Goal: Find specific page/section: Find specific page/section

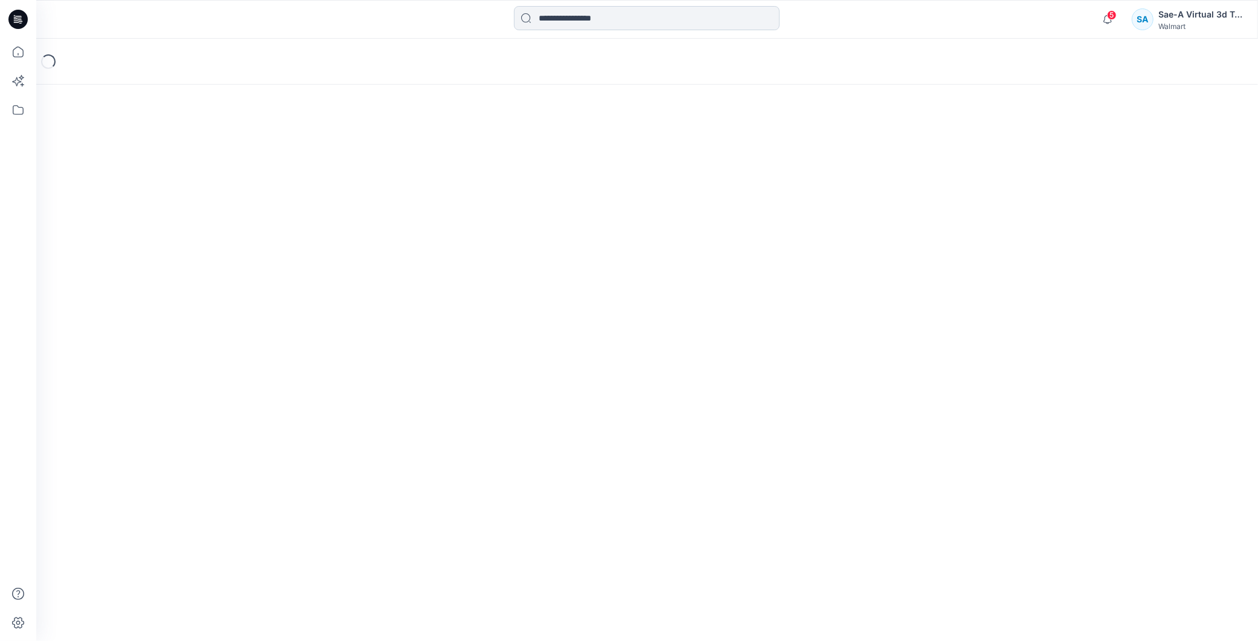
click at [566, 19] on input at bounding box center [647, 18] width 266 height 24
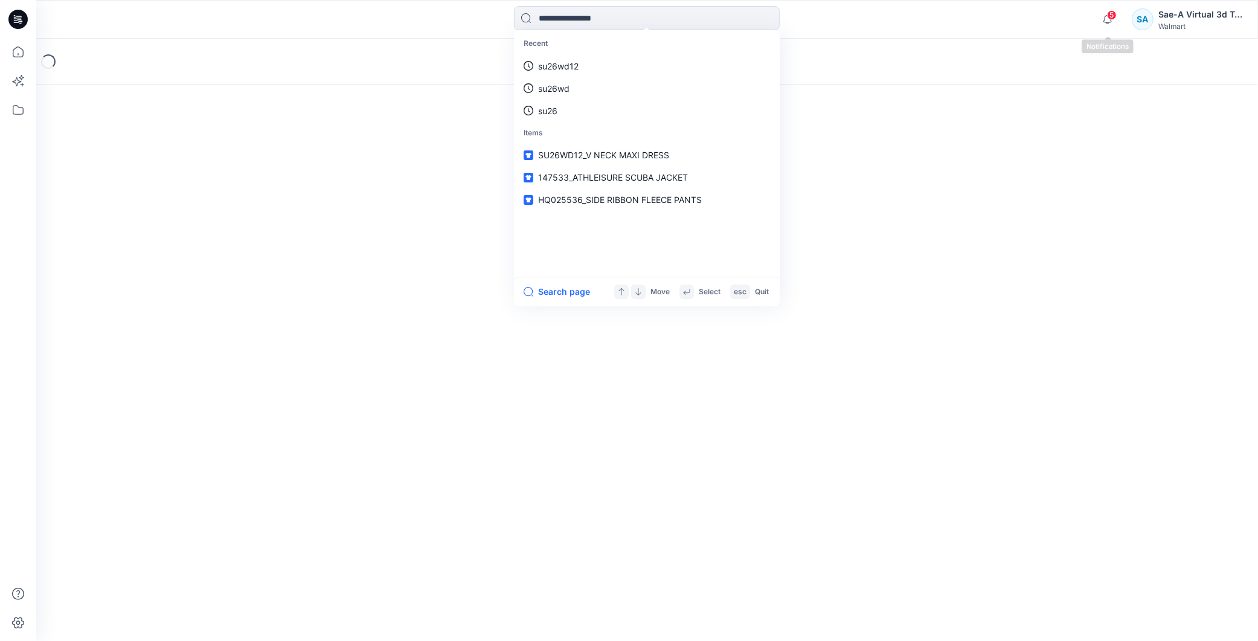
click at [1108, 18] on span "5" at bounding box center [1112, 15] width 10 height 10
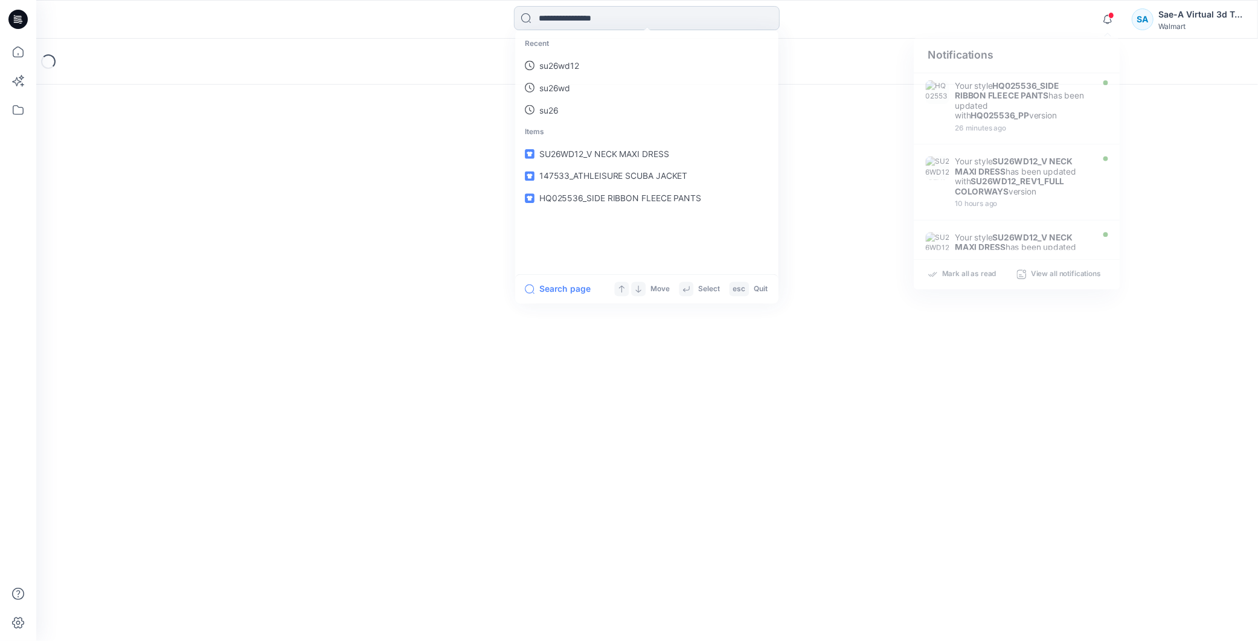
click at [619, 25] on input at bounding box center [647, 18] width 266 height 24
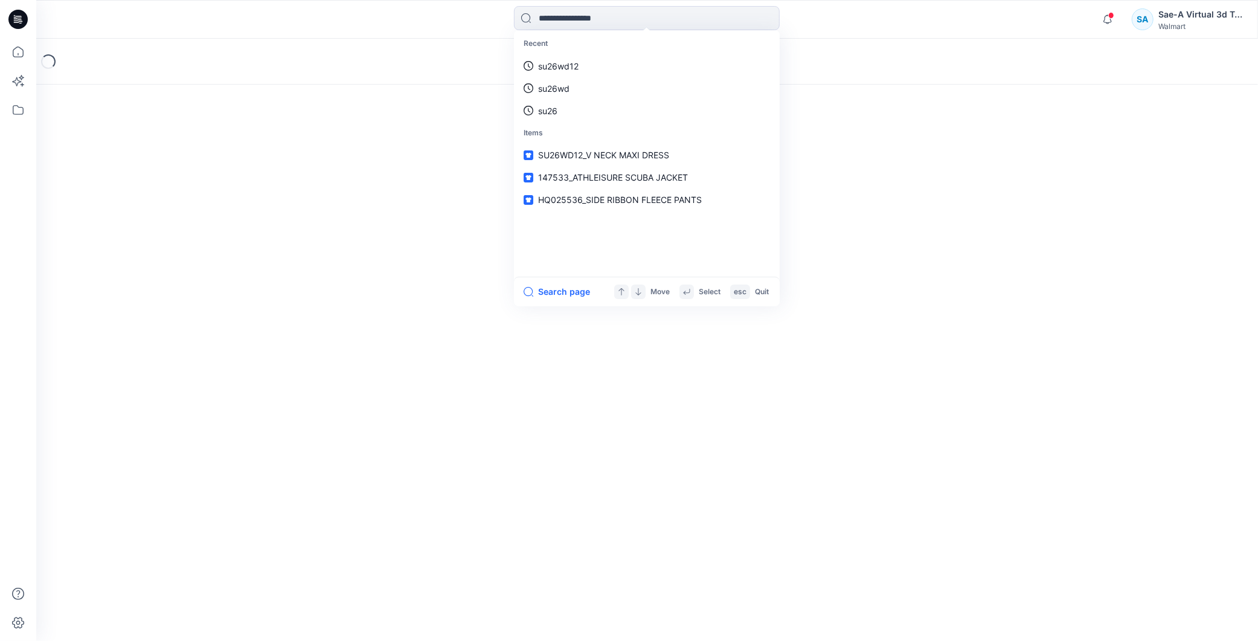
click at [14, 20] on icon at bounding box center [17, 19] width 19 height 19
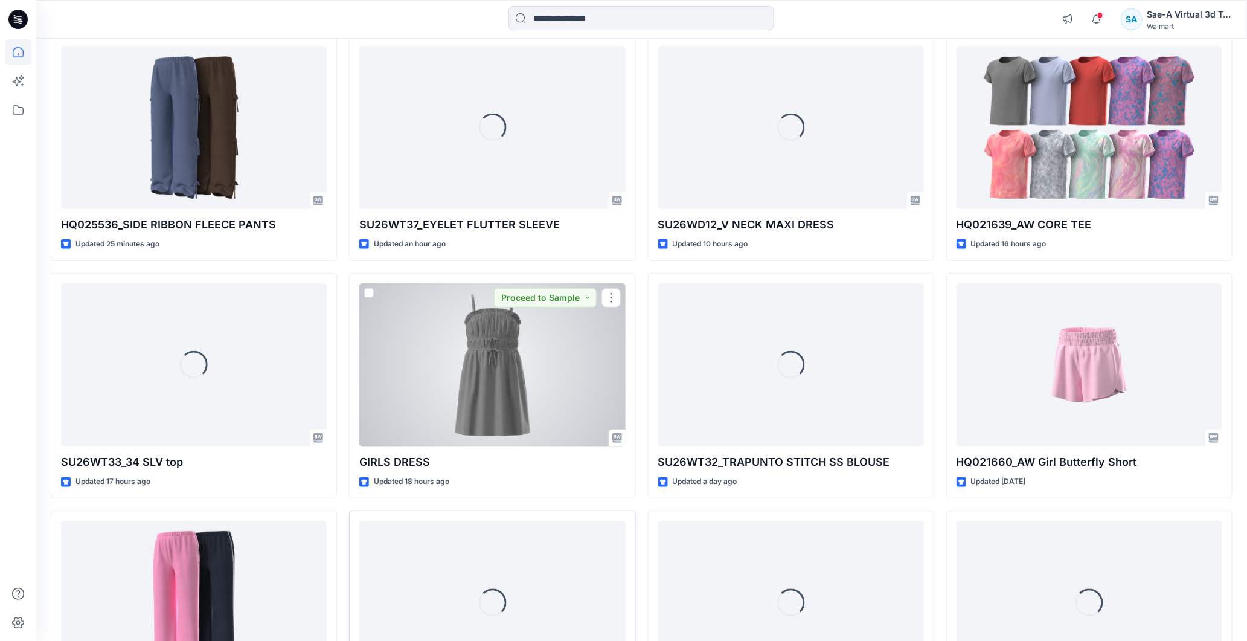
scroll to position [268, 0]
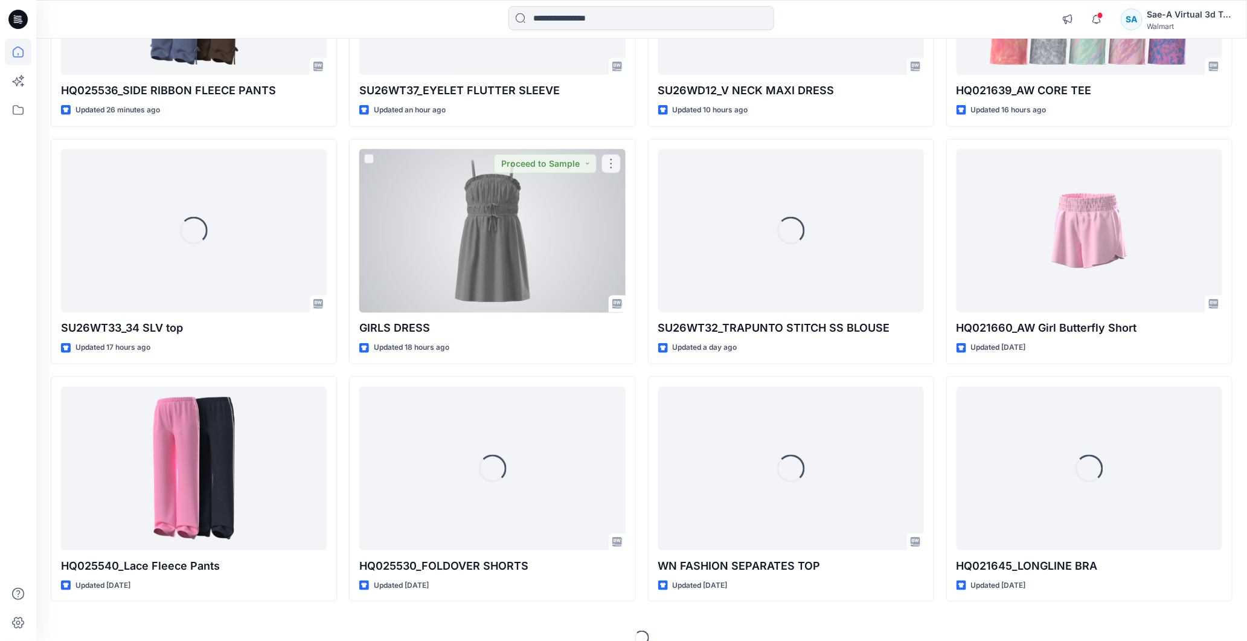
click at [496, 240] on div at bounding box center [492, 231] width 266 height 164
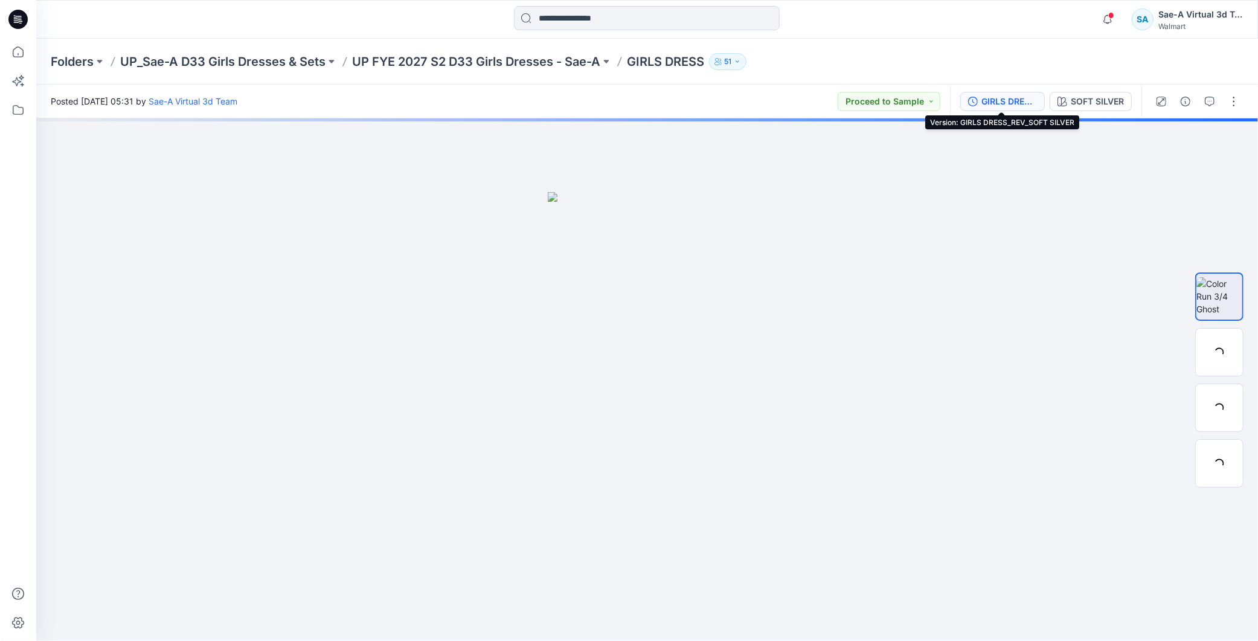
click at [986, 92] on button "GIRLS DRESS_REV_SOFT SILVER" at bounding box center [1002, 101] width 85 height 19
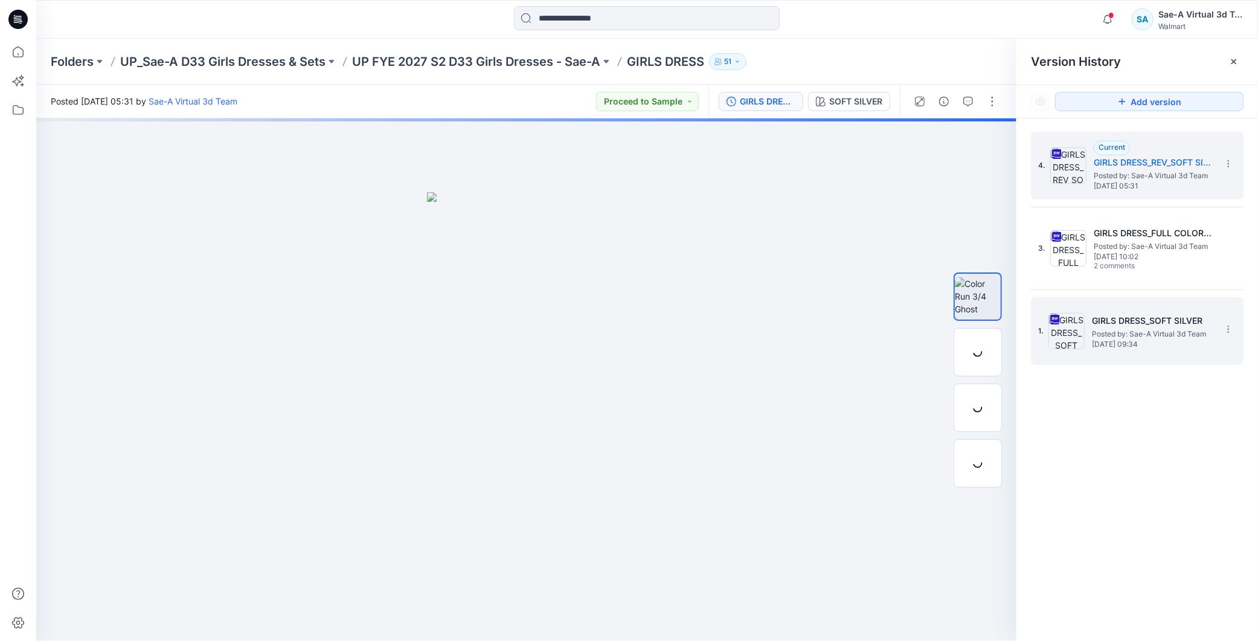
click at [1137, 342] on span "[DATE] 09:34" at bounding box center [1152, 344] width 121 height 8
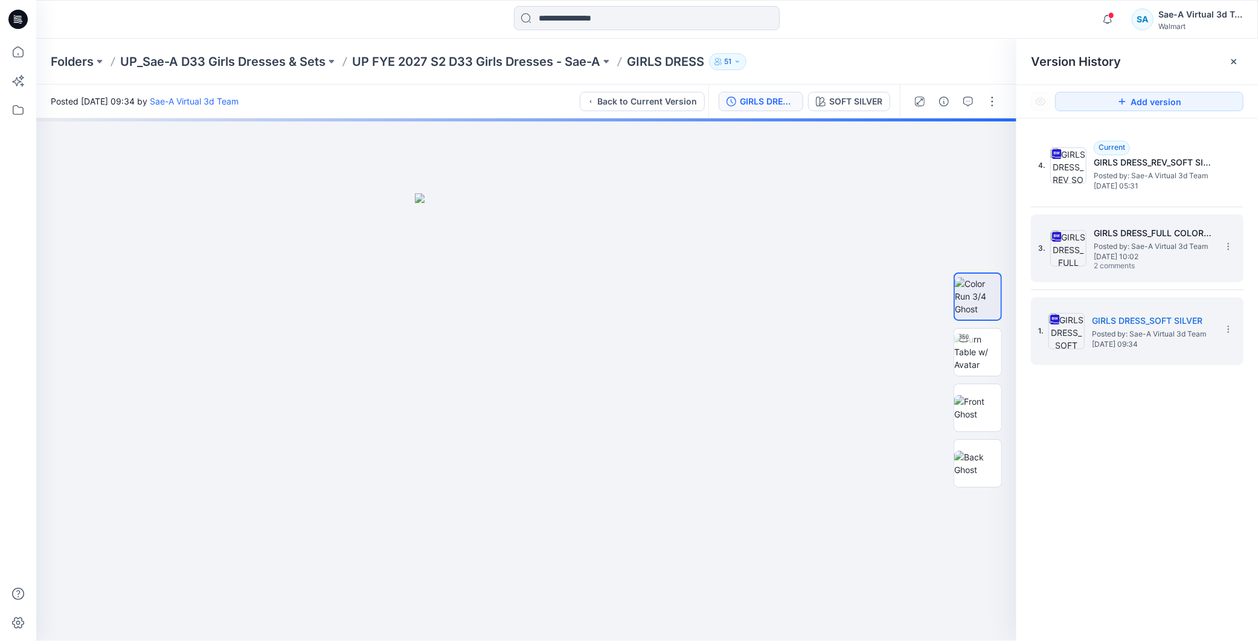
click at [1163, 240] on span "Posted by: Sae-A Virtual 3d Team" at bounding box center [1154, 246] width 121 height 12
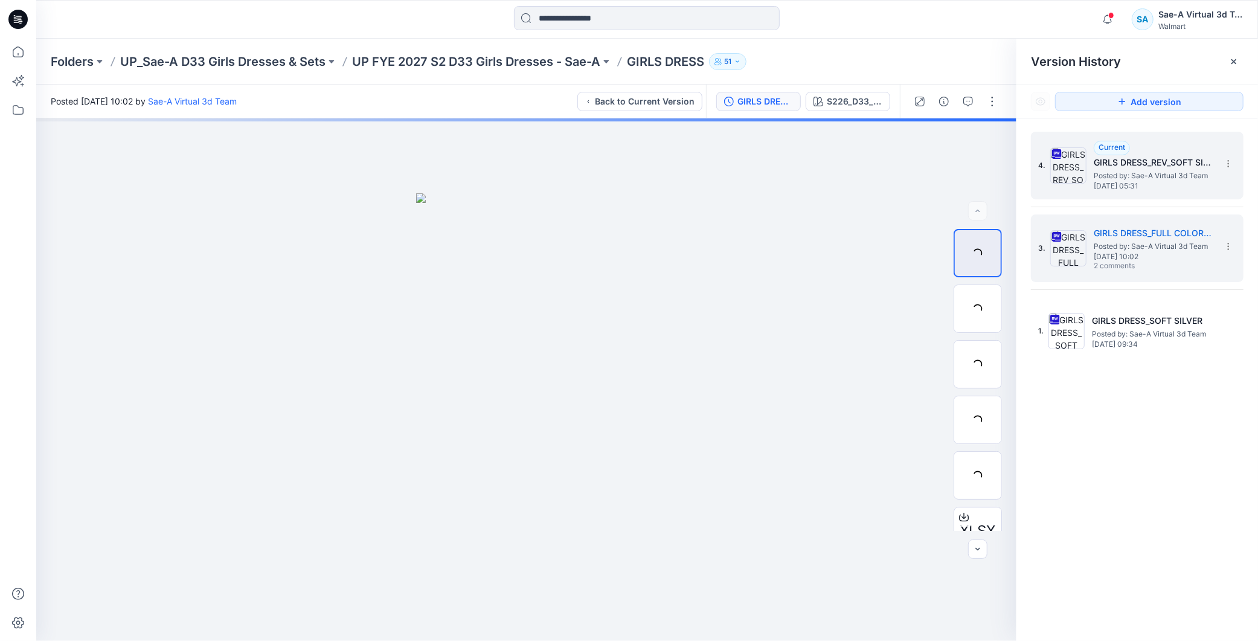
click at [1142, 170] on span "Posted by: Sae-A Virtual 3d Team" at bounding box center [1154, 176] width 121 height 12
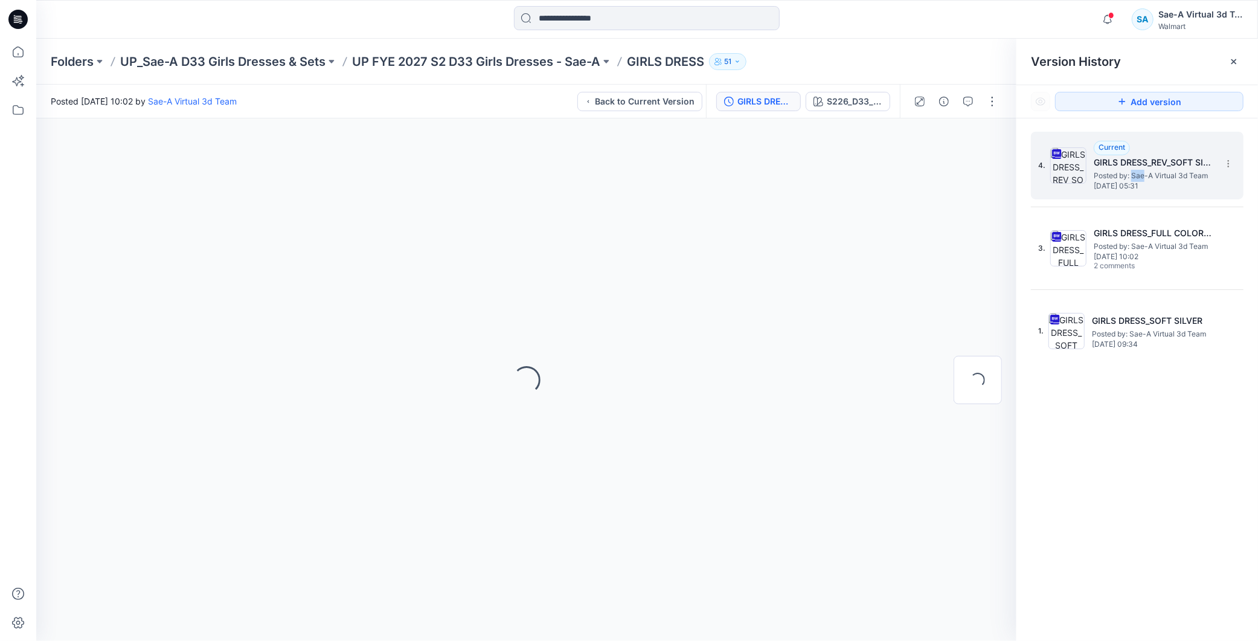
click at [1142, 170] on span "Posted by: Sae-A Virtual 3d Team" at bounding box center [1154, 176] width 121 height 12
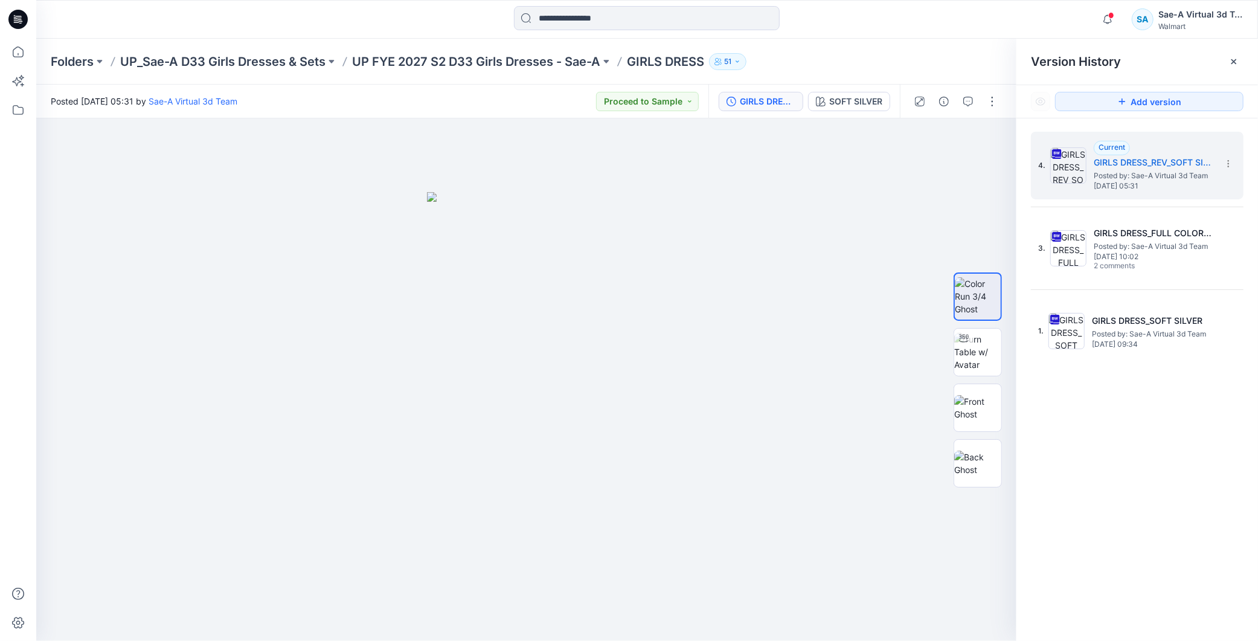
click at [1157, 417] on div "4. Current GIRLS DRESS_REV_SOFT SILVER Posted by: Sae-A Virtual 3d Team [DATE] …" at bounding box center [1138, 388] width 242 height 540
